Goal: Find specific page/section: Find specific page/section

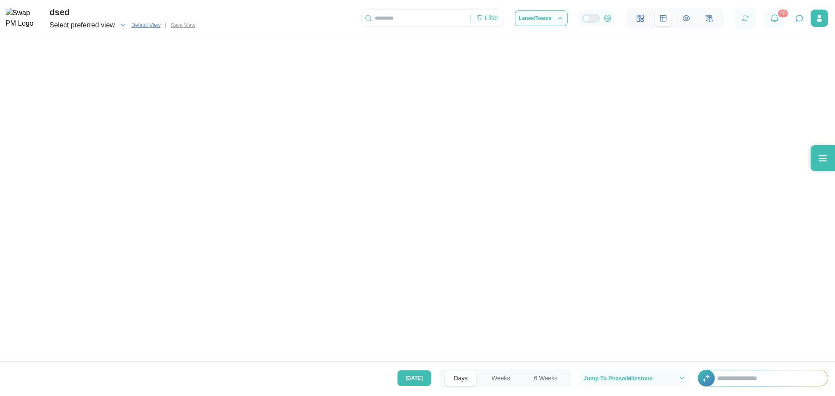
scroll to position [0, 2244]
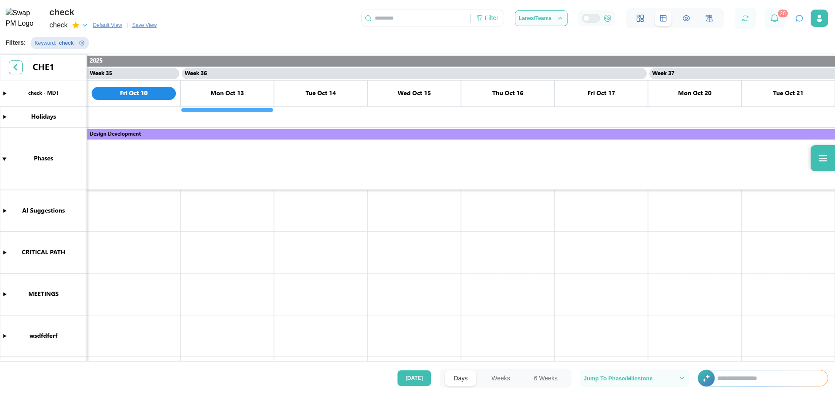
scroll to position [0, 16272]
